Goal: Information Seeking & Learning: Understand process/instructions

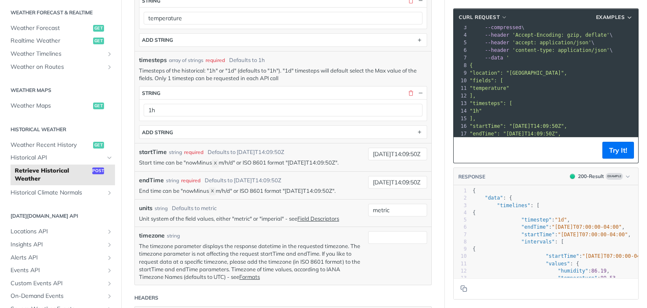
scroll to position [268, 0]
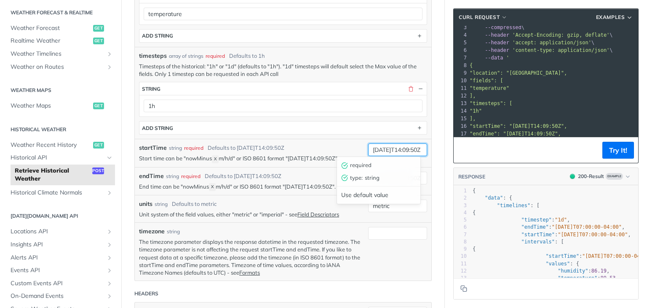
click at [394, 149] on input "[DATE]T14:09:50Z" at bounding box center [397, 149] width 59 height 13
click at [334, 132] on section "ADD string" at bounding box center [283, 127] width 288 height 13
click at [396, 182] on div "[DATE]T14:09:50Z" at bounding box center [397, 178] width 59 height 13
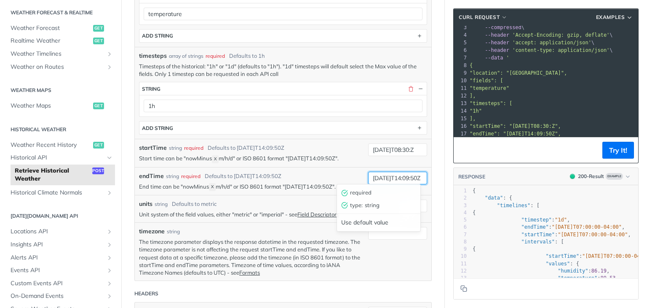
click at [402, 177] on input "[DATE]T14:09:50Z" at bounding box center [397, 178] width 59 height 13
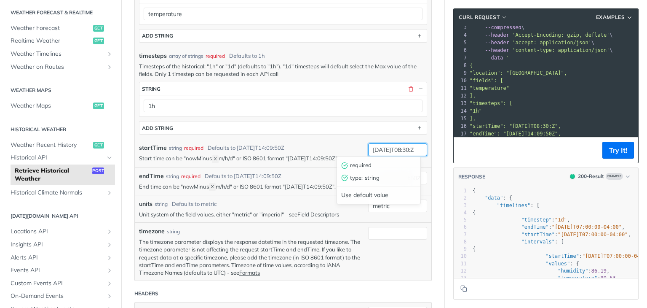
click at [410, 147] on input "2019-03-20T08:30:Z" at bounding box center [397, 149] width 59 height 13
type input "2019-03-20T08:30:00Z"
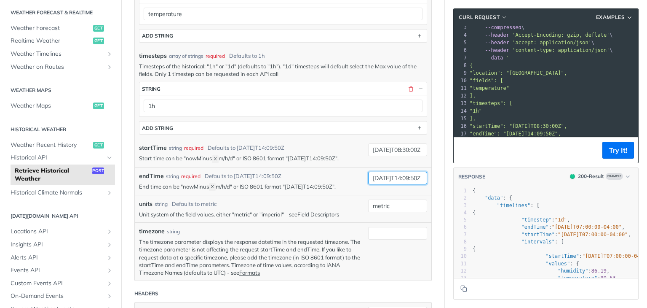
click at [405, 179] on input "[DATE]T14:09:50Z" at bounding box center [397, 178] width 59 height 13
click at [386, 178] on input "2019-03-28T08:29:59Z" at bounding box center [397, 178] width 59 height 13
type input "2025-08-27T08:29:59Z"
click at [380, 150] on input "2019-03-20T08:30:00Z" at bounding box center [397, 149] width 59 height 13
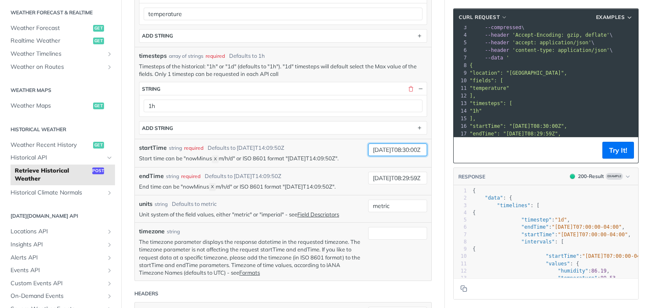
click at [388, 148] on input "2025-03-20T08:30:00Z" at bounding box center [397, 149] width 59 height 13
click at [398, 150] on input "2025-08-20T08:30:00Z" at bounding box center [397, 149] width 59 height 13
type input "2025-08-27T08:30:00Z"
click at [399, 178] on input "2025-08-27T08:29:59Z" at bounding box center [397, 178] width 59 height 13
type input "2025-08-28T08:29:59Z"
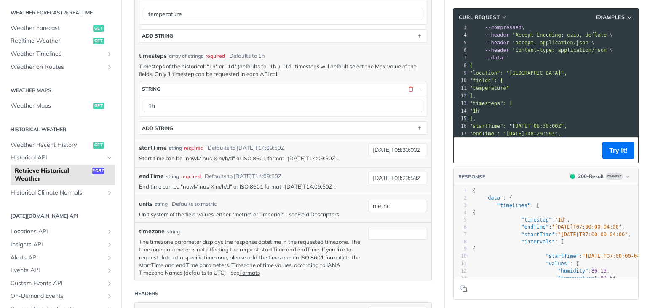
click at [430, 167] on article "Retrieve Historical Weather post https://api.tomorrow.io/v4 /historical Recent …" at bounding box center [283, 163] width 324 height 772
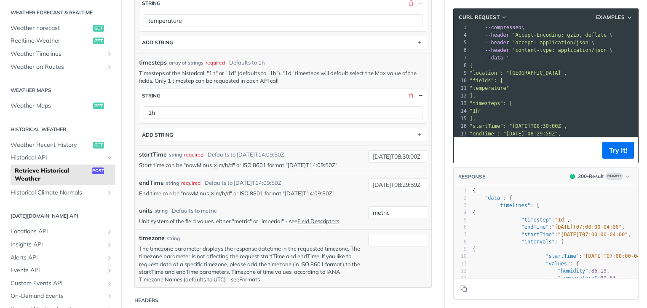
scroll to position [261, 0]
click at [612, 152] on button "Try It!" at bounding box center [619, 150] width 32 height 17
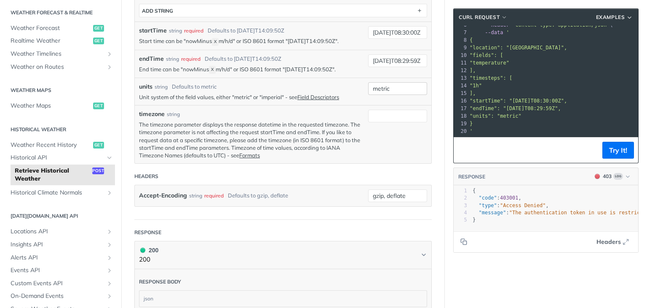
scroll to position [531, 0]
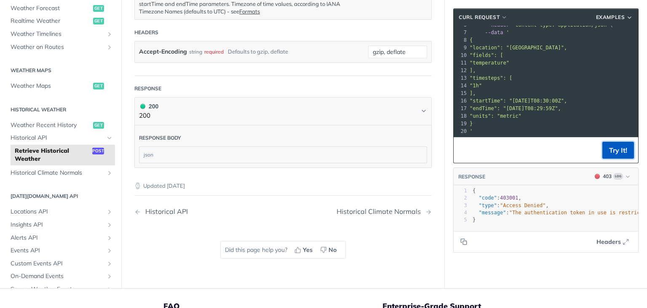
click at [623, 154] on button "Try It!" at bounding box center [619, 150] width 32 height 17
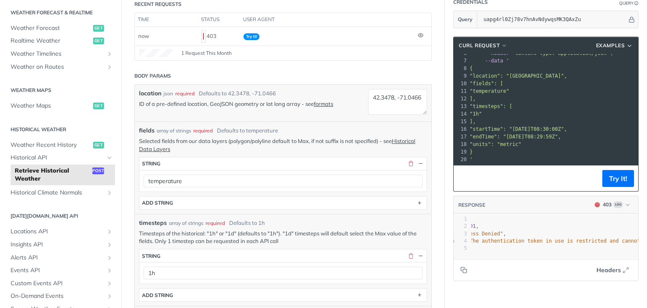
scroll to position [56, 0]
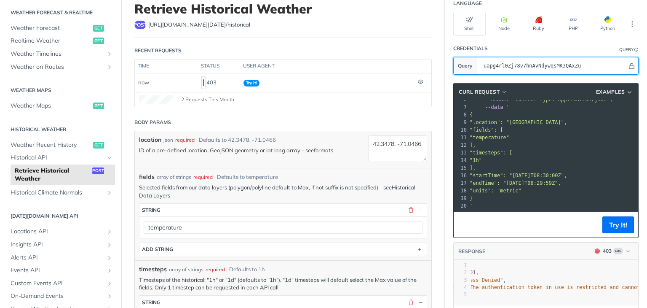
click at [587, 63] on input "uapg4rl0Zj78v7hnAvNdywqsMK3QAxZu" at bounding box center [554, 65] width 148 height 17
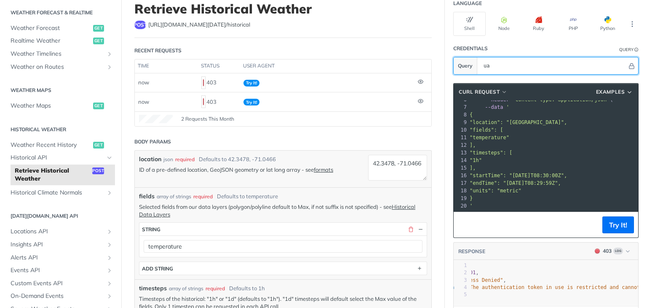
type input "u"
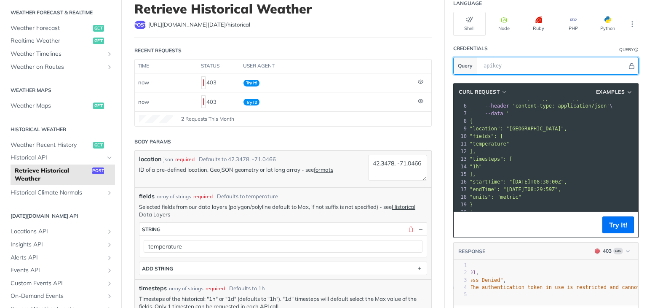
scroll to position [44, 0]
paste input "uapg4rl0Zj78v7hnAvNdywqsMK3QAxZu"
type input "uapg4rl0Zj78v7hnAvNdywqsMK3QAxZu"
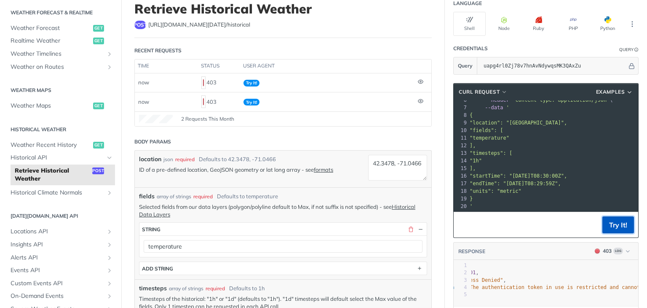
click at [612, 225] on button "Try It!" at bounding box center [619, 224] width 32 height 17
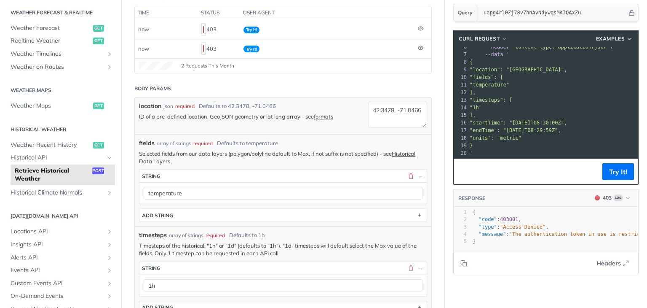
scroll to position [0, 0]
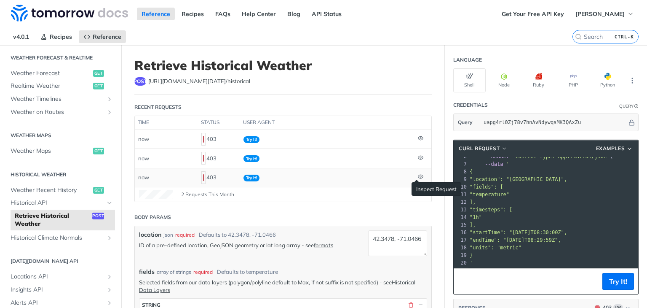
click at [418, 174] on icon at bounding box center [420, 176] width 5 height 5
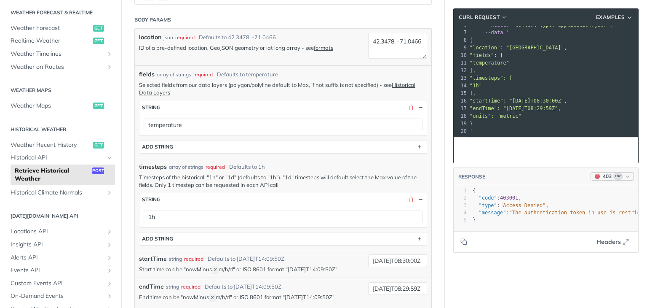
click at [617, 178] on button "403 Log" at bounding box center [612, 176] width 43 height 8
click at [614, 173] on span "Log" at bounding box center [619, 176] width 10 height 7
click at [580, 205] on div "200 - Result" at bounding box center [586, 207] width 85 height 9
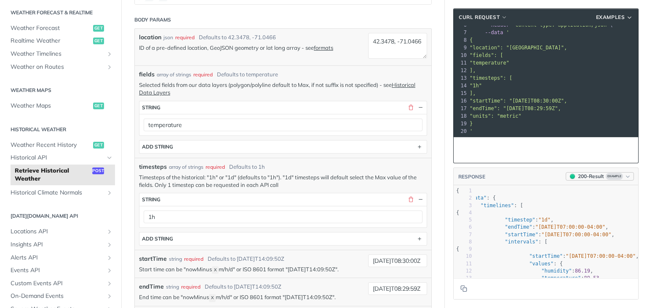
click at [592, 179] on div "200 - Result" at bounding box center [591, 176] width 26 height 8
click at [573, 228] on div "Clear Example" at bounding box center [587, 226] width 92 height 14
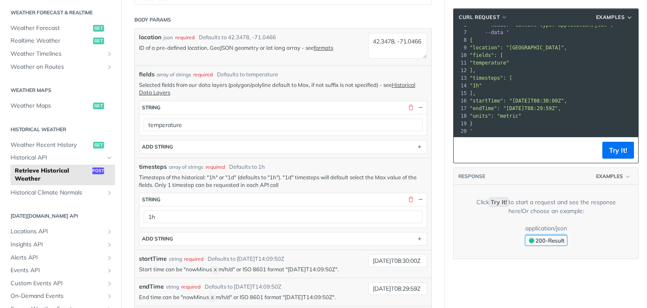
click at [556, 238] on span "200 - Result" at bounding box center [550, 240] width 29 height 7
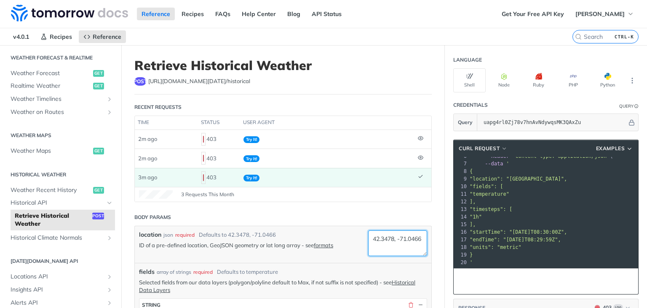
drag, startPoint x: 389, startPoint y: 235, endPoint x: 350, endPoint y: 238, distance: 39.3
click at [350, 238] on div "location json required Defaults to 42.3478, -71.0466 ID of a pre-defined locati…" at bounding box center [283, 244] width 297 height 37
paste textarea "12.9587554,"
drag, startPoint x: 393, startPoint y: 249, endPoint x: 371, endPoint y: 250, distance: 22.4
click at [371, 250] on textarea "12.9587554,, -71.0466" at bounding box center [397, 243] width 59 height 26
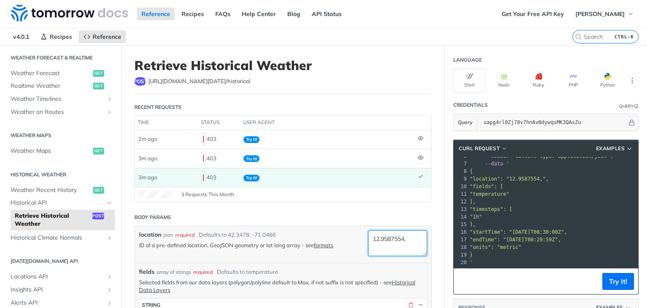
paste textarea "77.6466559"
type textarea "12.9587554,77.6466559"
click at [607, 284] on button "Try It!" at bounding box center [619, 281] width 32 height 17
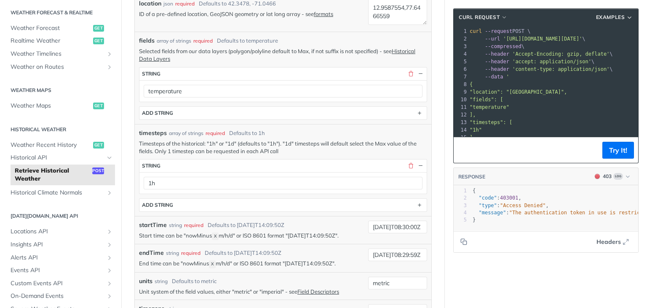
scroll to position [51, 0]
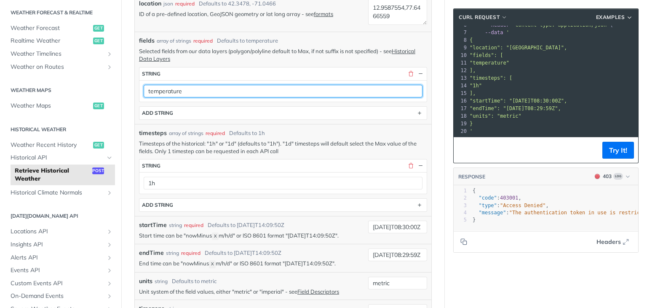
click at [331, 86] on input "temperature" at bounding box center [283, 91] width 279 height 13
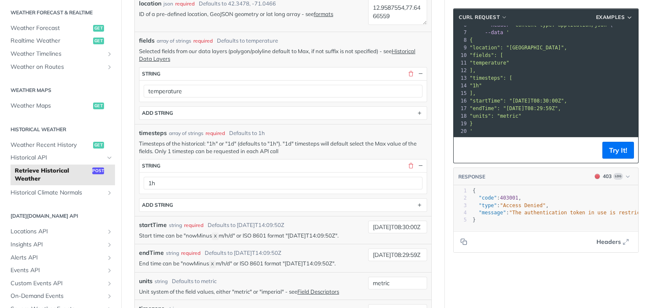
click at [327, 134] on div "timesteps array of strings required Defaults to 1h" at bounding box center [283, 133] width 288 height 9
click at [622, 150] on button "Try It!" at bounding box center [619, 150] width 32 height 17
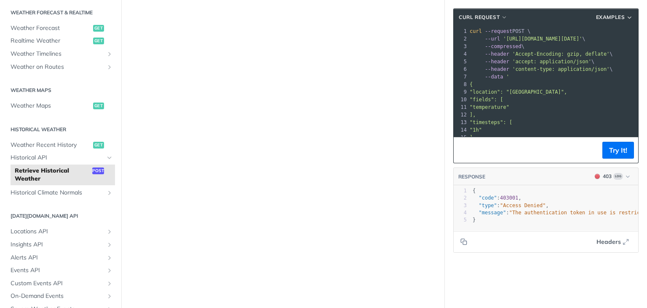
scroll to position [0, 0]
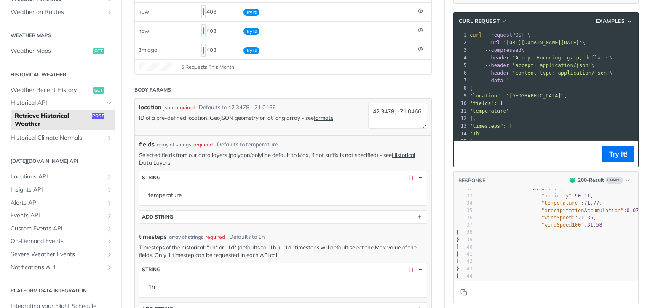
scroll to position [94, 22]
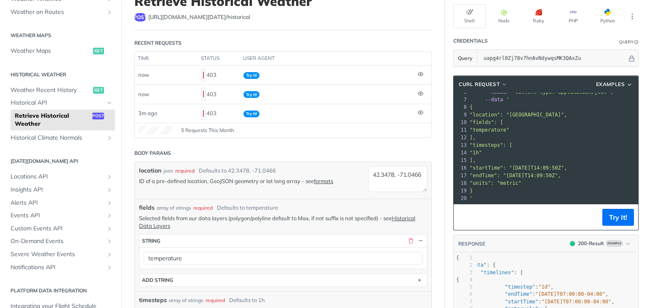
click at [518, 165] on span ""startTime": "[DATE]T14:09:50Z"," at bounding box center [518, 168] width 97 height 6
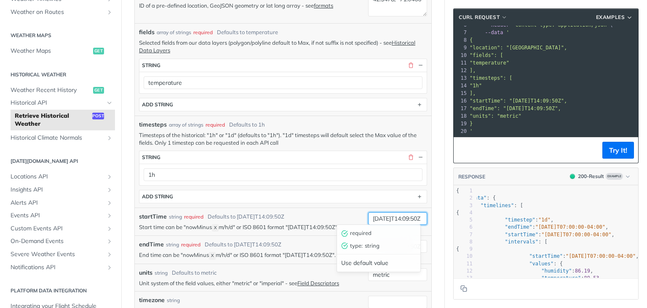
click at [380, 215] on input "[DATE]T14:09:50Z" at bounding box center [397, 218] width 59 height 13
type input "[DATE]T14:09:50Z"
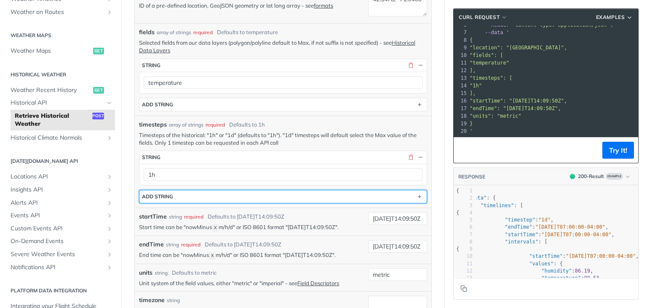
click at [364, 190] on button "ADD string" at bounding box center [282, 196] width 287 height 13
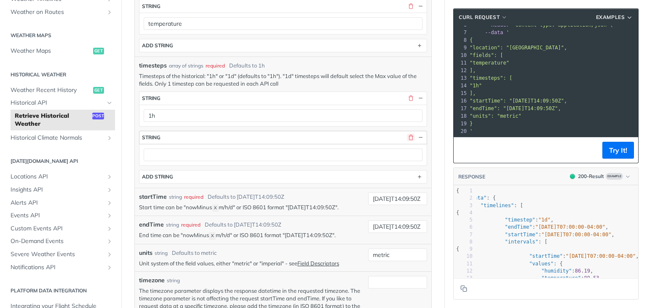
click at [407, 137] on button "button" at bounding box center [411, 138] width 8 height 8
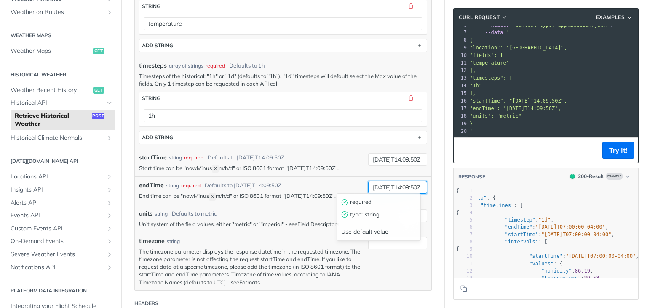
click at [381, 183] on input "[DATE]T14:09:50Z" at bounding box center [397, 187] width 59 height 13
type input "[DATE]T14:09:50Z"
click at [622, 151] on button "Try It!" at bounding box center [619, 150] width 32 height 17
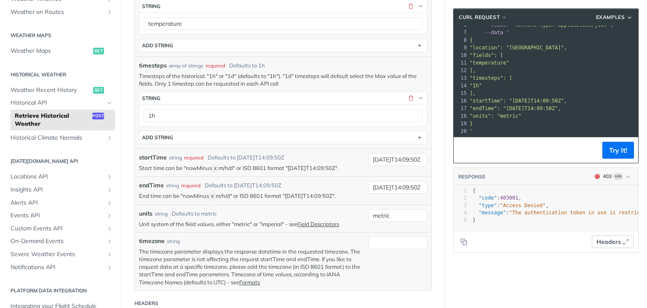
click at [616, 247] on button "Headers" at bounding box center [613, 241] width 42 height 13
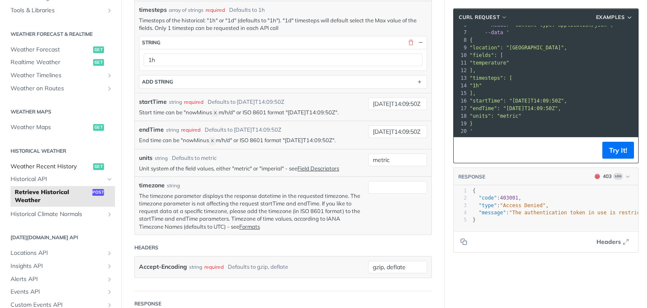
click at [63, 165] on span "Weather Recent History" at bounding box center [51, 166] width 80 height 8
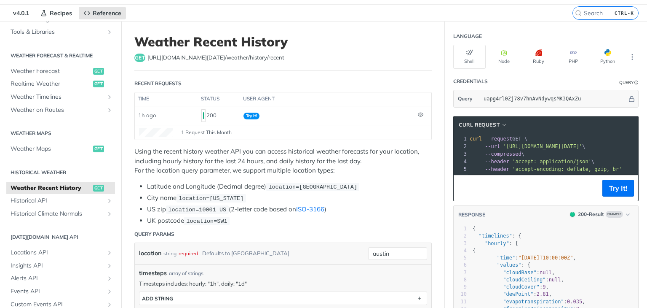
click at [310, 185] on span "location=[GEOGRAPHIC_DATA]" at bounding box center [312, 187] width 89 height 6
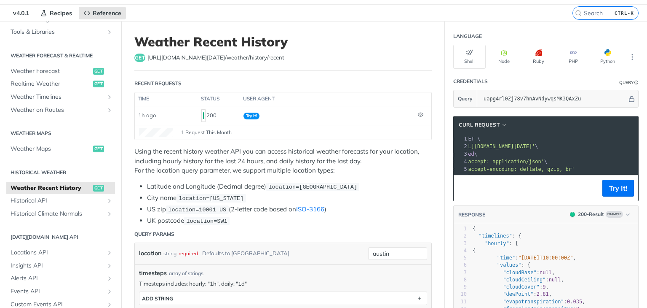
click at [544, 150] on pre "--compressed \" at bounding box center [589, 154] width 337 height 8
click at [535, 147] on span "'[URL][DOMAIN_NAME][DATE]'" at bounding box center [495, 146] width 79 height 6
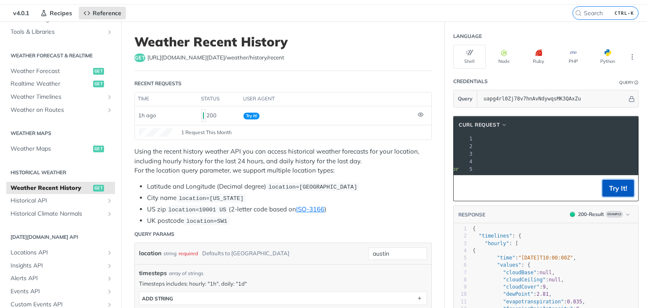
click at [617, 192] on button "Try It!" at bounding box center [619, 188] width 32 height 17
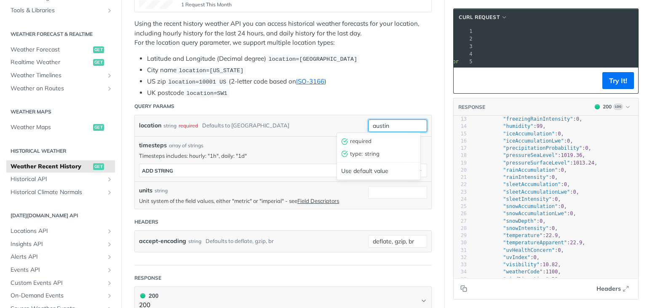
click at [389, 123] on input "austin" at bounding box center [397, 125] width 59 height 13
click at [388, 88] on li "UK postcode location=SW1" at bounding box center [289, 93] width 285 height 10
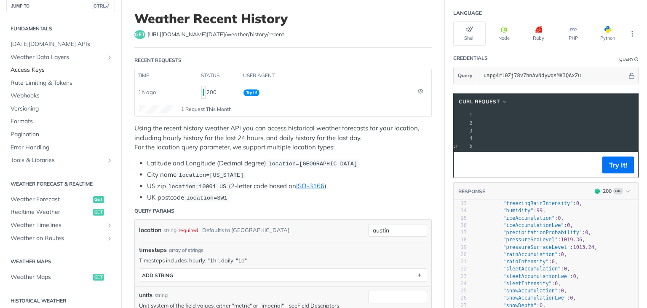
click at [49, 68] on span "Access Keys" at bounding box center [62, 70] width 102 height 8
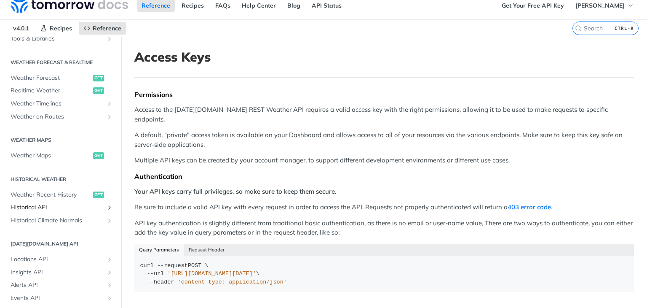
click at [54, 207] on span "Historical API" at bounding box center [58, 207] width 94 height 8
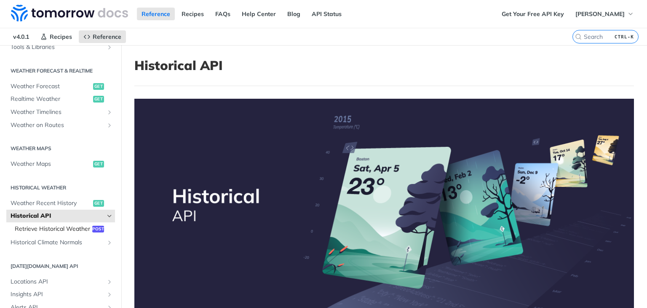
click at [80, 228] on span "Retrieve Historical Weather" at bounding box center [52, 229] width 75 height 8
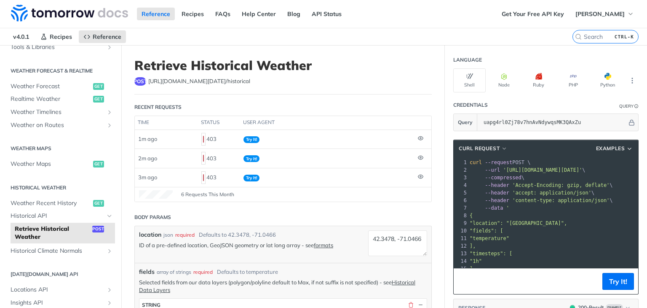
click at [236, 193] on div "6 Requests This Month" at bounding box center [283, 194] width 288 height 8
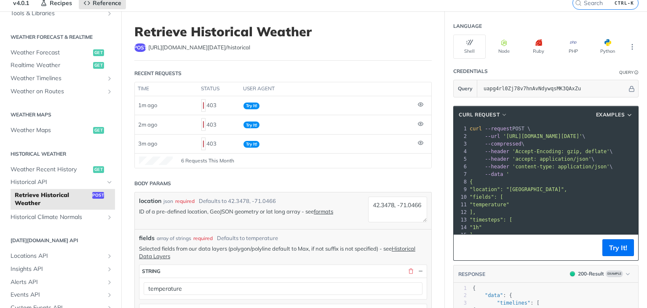
scroll to position [0, 5]
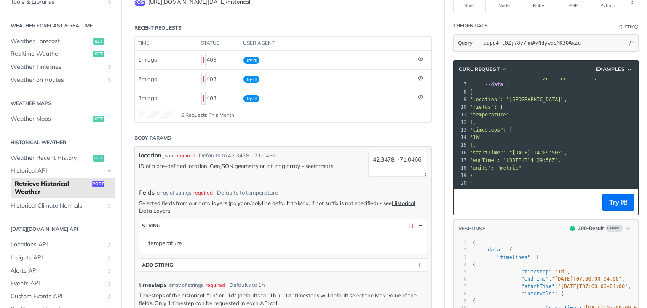
click at [330, 163] on link "formats" at bounding box center [323, 165] width 19 height 7
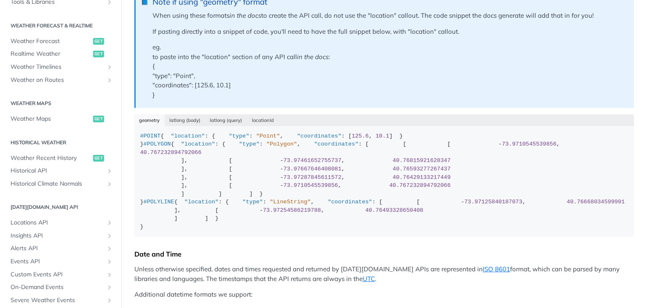
scroll to position [1, 0]
click at [259, 118] on button "locationId" at bounding box center [263, 120] width 32 height 12
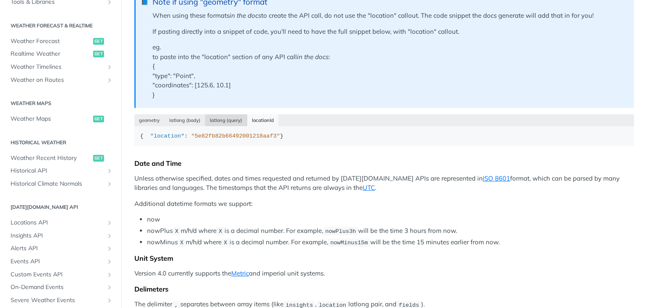
click at [230, 118] on button "latlong (query)" at bounding box center [226, 120] width 42 height 12
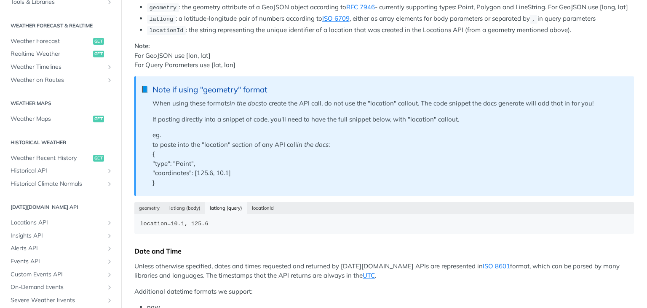
scroll to position [153, 0]
click at [192, 201] on button "latlong (body)" at bounding box center [185, 207] width 41 height 12
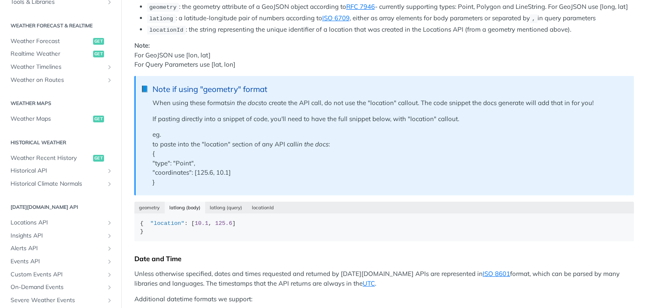
scroll to position [0, 0]
